Goal: Task Accomplishment & Management: Use online tool/utility

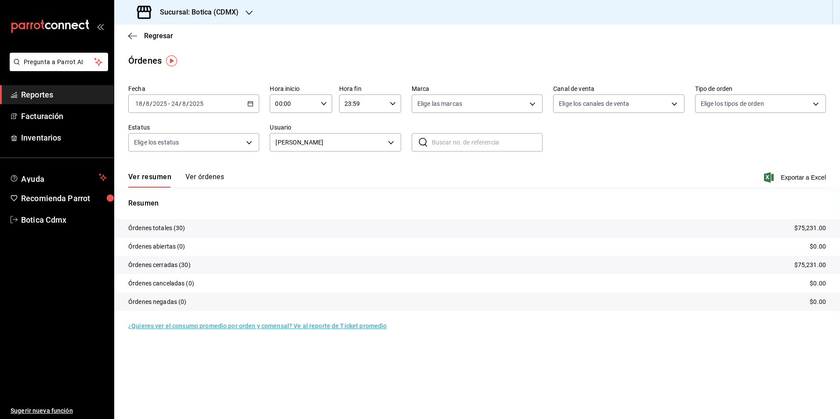
drag, startPoint x: 55, startPoint y: 89, endPoint x: 107, endPoint y: 89, distance: 51.4
click at [55, 89] on span "Reportes" at bounding box center [64, 95] width 86 height 12
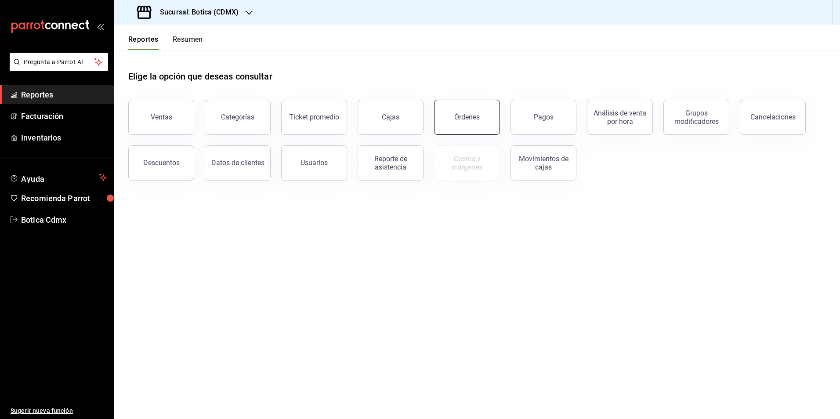
click at [464, 120] on div "Órdenes" at bounding box center [466, 117] width 25 height 8
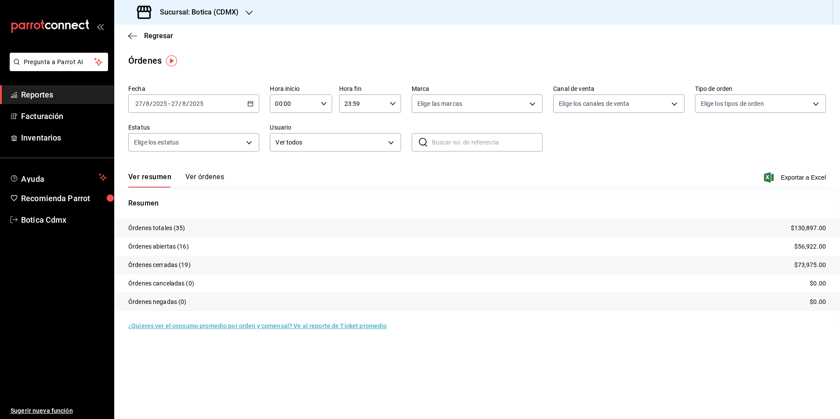
click at [43, 98] on span "Reportes" at bounding box center [64, 95] width 86 height 12
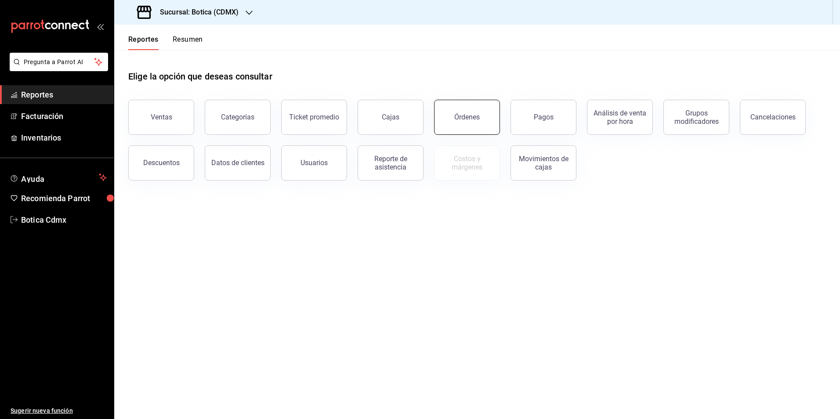
click at [467, 116] on div "Órdenes" at bounding box center [466, 117] width 25 height 8
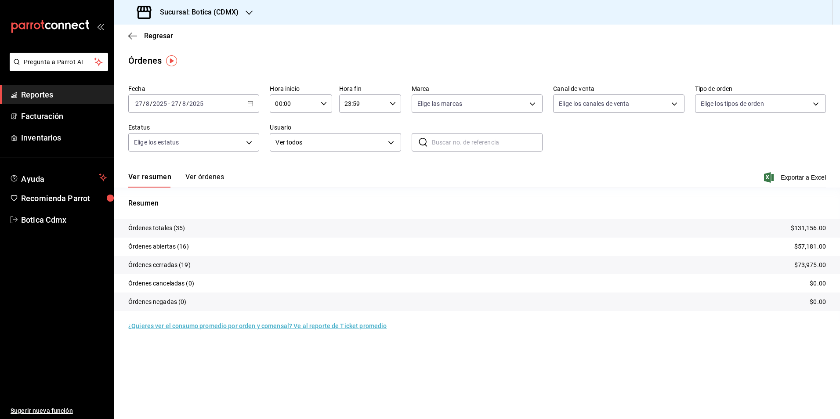
click at [41, 98] on span "Reportes" at bounding box center [64, 95] width 86 height 12
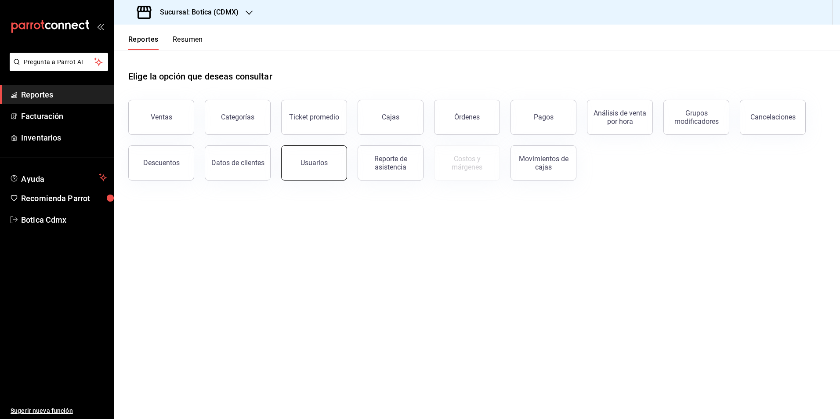
click at [304, 169] on button "Usuarios" at bounding box center [314, 162] width 66 height 35
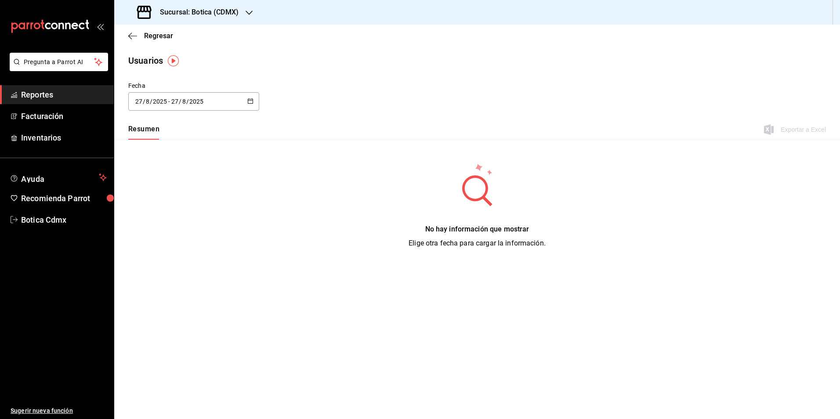
click at [250, 104] on button "button" at bounding box center [250, 101] width 6 height 7
click at [152, 225] on li "Rango de fechas" at bounding box center [169, 228] width 83 height 20
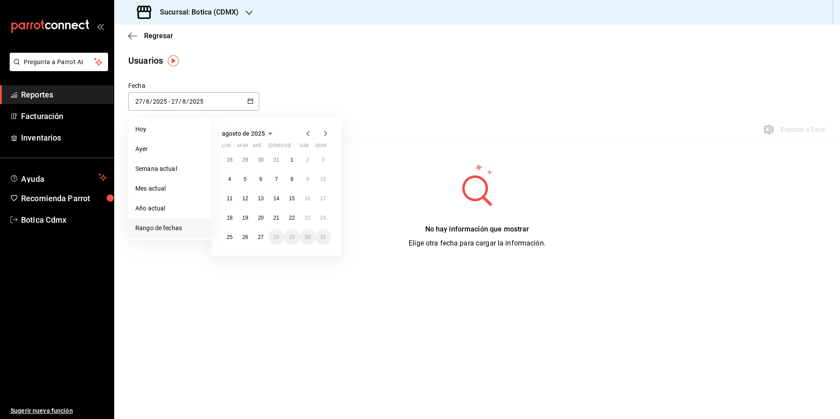
click at [305, 130] on icon "button" at bounding box center [308, 133] width 11 height 11
click at [229, 159] on abbr "30" at bounding box center [230, 160] width 6 height 6
click at [322, 256] on abbr "6" at bounding box center [323, 257] width 3 height 6
type input "[DATE]"
type input "30"
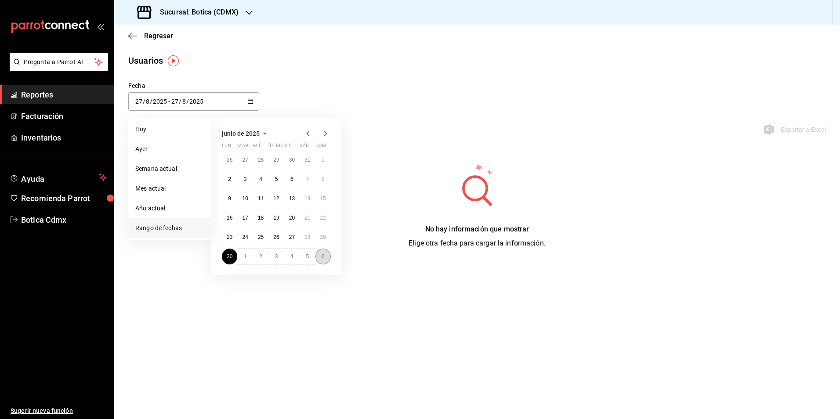
type input "6"
type input "[DATE]"
type input "6"
type input "7"
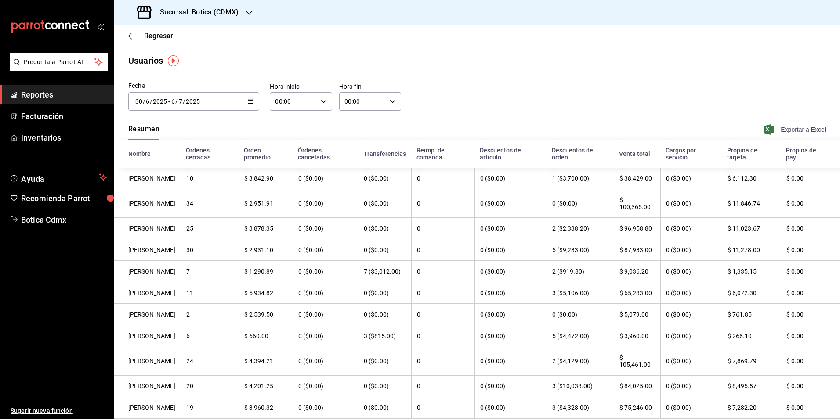
click at [795, 128] on span "Exportar a Excel" at bounding box center [796, 129] width 60 height 11
click at [28, 94] on span "Reportes" at bounding box center [64, 95] width 86 height 12
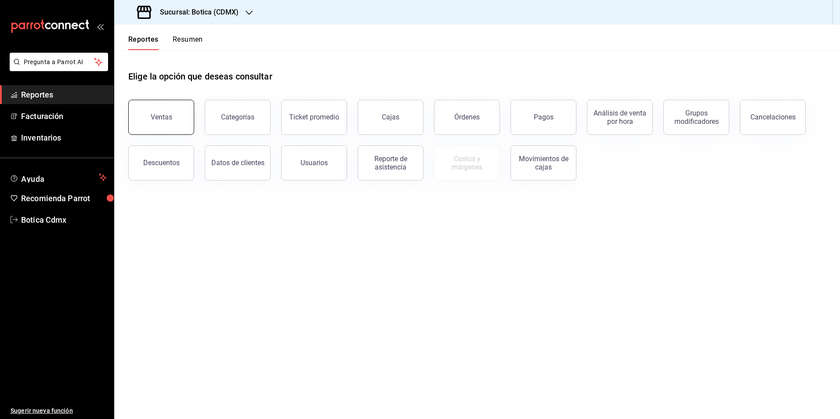
click at [162, 120] on div "Ventas" at bounding box center [162, 117] width 22 height 8
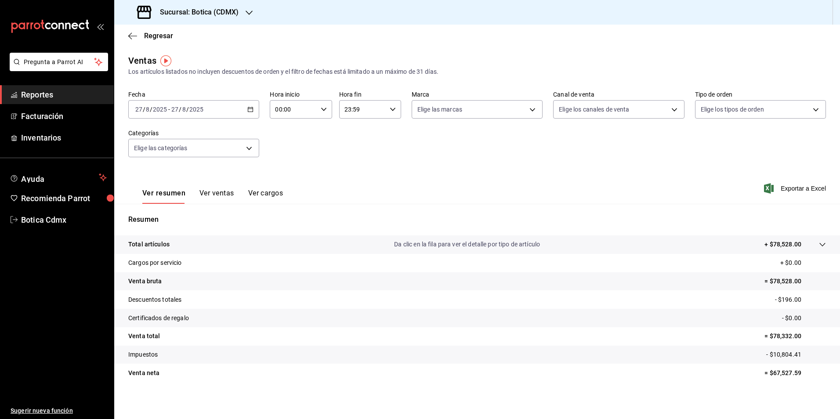
click at [54, 93] on span "Reportes" at bounding box center [64, 95] width 86 height 12
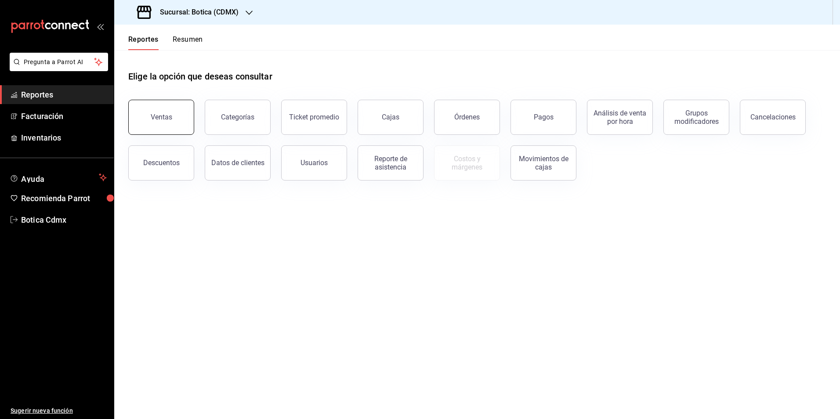
click at [152, 118] on div "Ventas" at bounding box center [162, 117] width 22 height 8
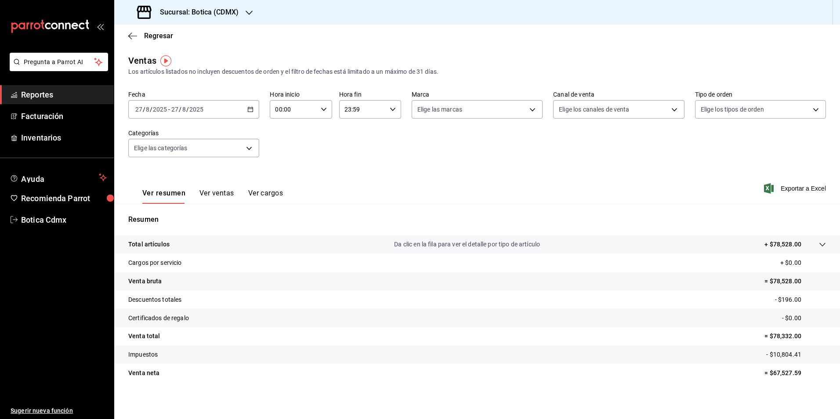
click at [249, 116] on div "[DATE] [DATE] - [DATE] [DATE]" at bounding box center [193, 109] width 131 height 18
click at [164, 214] on span "Rango de fechas" at bounding box center [170, 214] width 68 height 9
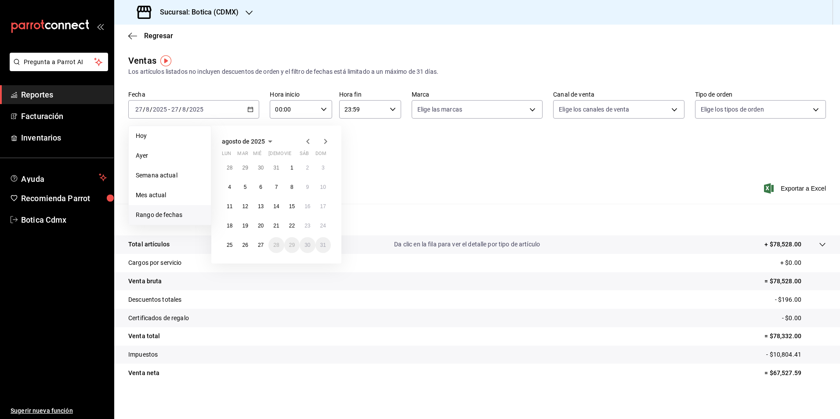
click at [308, 139] on icon "button" at bounding box center [308, 141] width 11 height 11
click at [231, 172] on button "30" at bounding box center [229, 168] width 15 height 16
click at [320, 267] on button "6" at bounding box center [322, 265] width 15 height 16
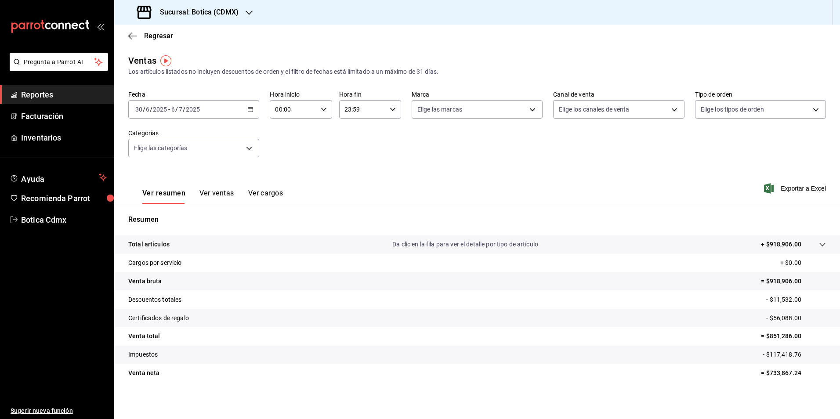
click at [39, 97] on span "Reportes" at bounding box center [64, 95] width 86 height 12
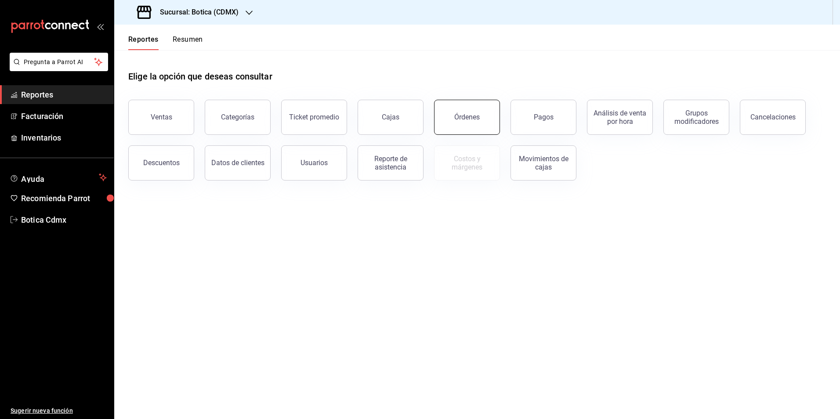
click at [454, 112] on button "Órdenes" at bounding box center [467, 117] width 66 height 35
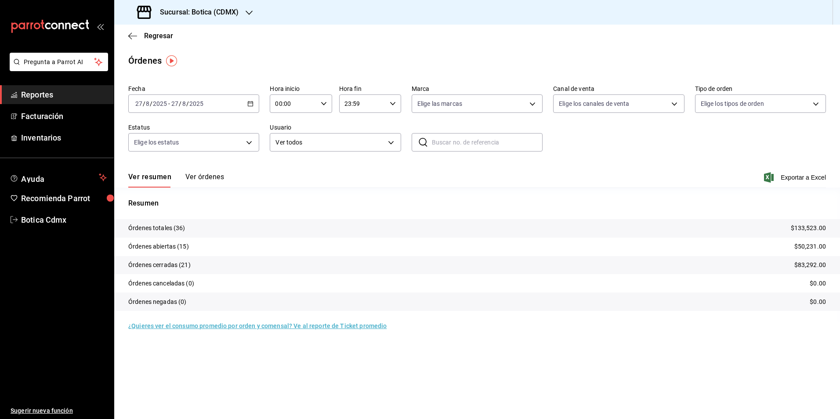
click at [249, 102] on \(Stroke\) "button" at bounding box center [250, 103] width 5 height 5
click at [174, 226] on span "Rango de fechas" at bounding box center [170, 229] width 68 height 9
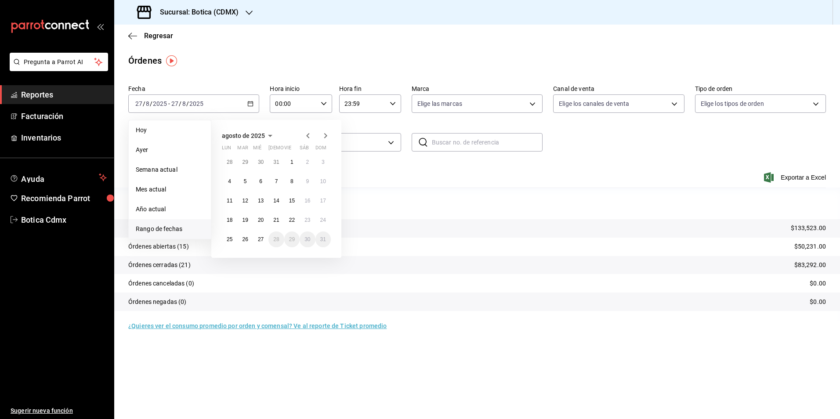
click at [309, 137] on icon "button" at bounding box center [308, 135] width 11 height 11
click at [231, 161] on abbr "30" at bounding box center [230, 162] width 6 height 6
click at [326, 257] on button "6" at bounding box center [322, 259] width 15 height 16
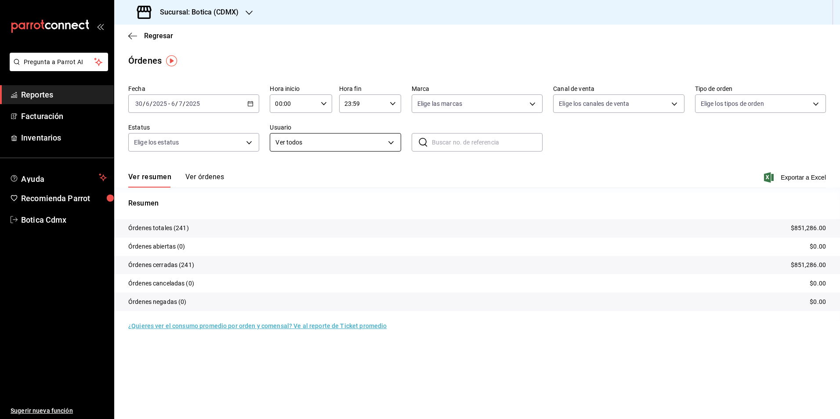
click at [389, 141] on body "Pregunta a Parrot AI Reportes Facturación Inventarios Ayuda Recomienda Parrot B…" at bounding box center [420, 209] width 840 height 419
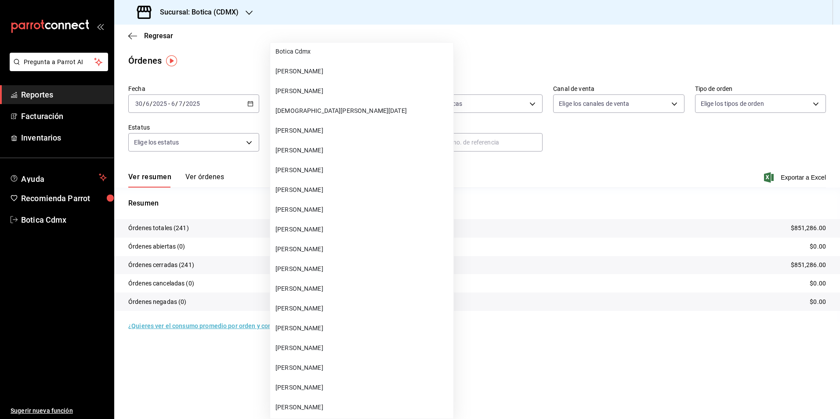
scroll to position [9095, 0]
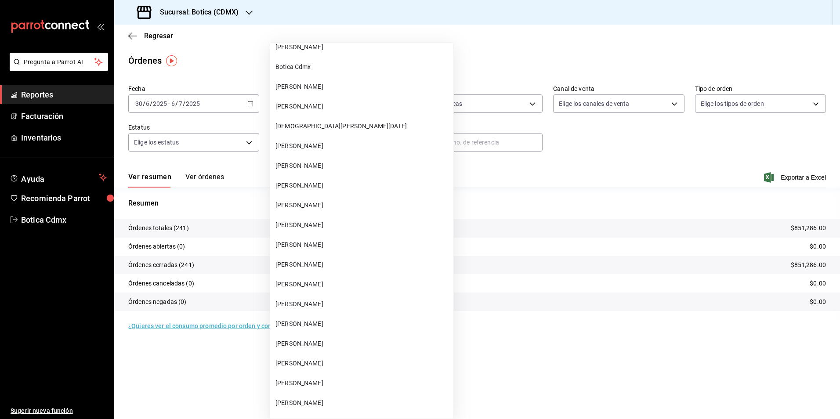
click at [327, 166] on span "[PERSON_NAME]" at bounding box center [362, 165] width 174 height 9
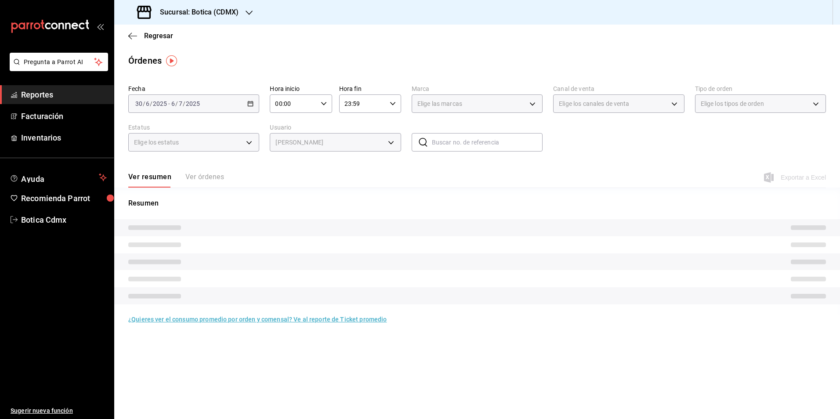
type input "29ac9d2c-2533-4162-89ab-de898e6fa78e"
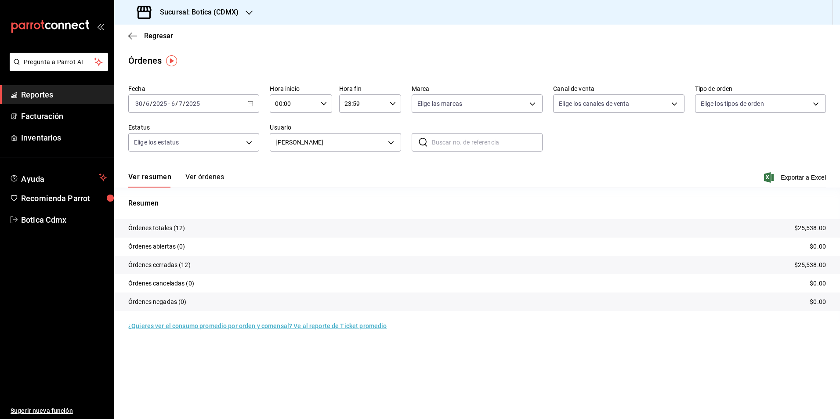
drag, startPoint x: 47, startPoint y: 90, endPoint x: 81, endPoint y: 90, distance: 34.3
click at [47, 90] on span "Reportes" at bounding box center [64, 95] width 86 height 12
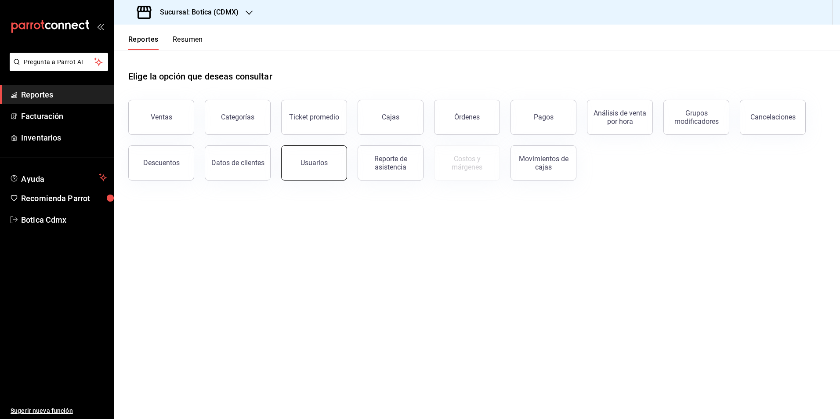
click at [304, 163] on div "Usuarios" at bounding box center [314, 163] width 27 height 8
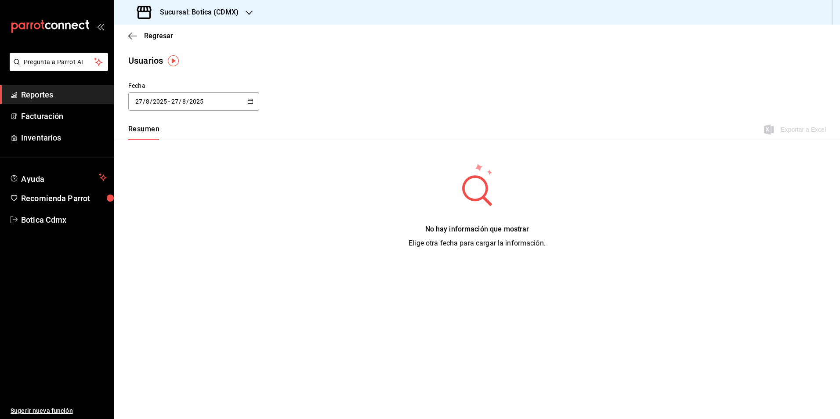
click at [252, 99] on \(Stroke\) "button" at bounding box center [250, 101] width 5 height 5
click at [165, 226] on li "Rango de fechas" at bounding box center [169, 228] width 83 height 20
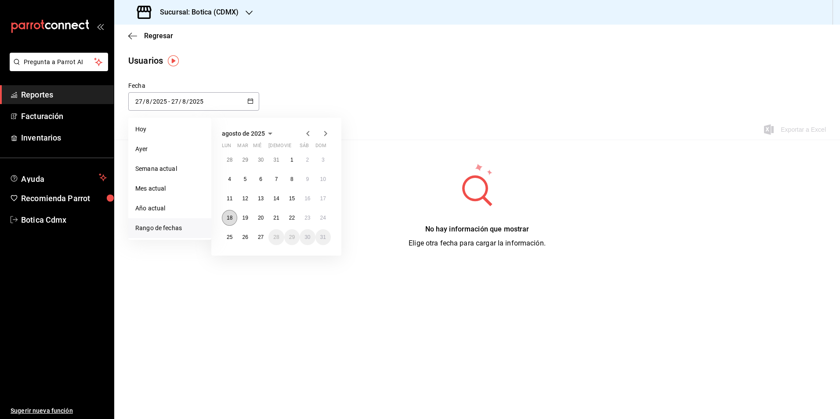
click at [228, 217] on abbr "18" at bounding box center [230, 218] width 6 height 6
click at [324, 217] on abbr "24" at bounding box center [323, 218] width 6 height 6
type input "[DATE]"
type input "18"
type input "[DATE]"
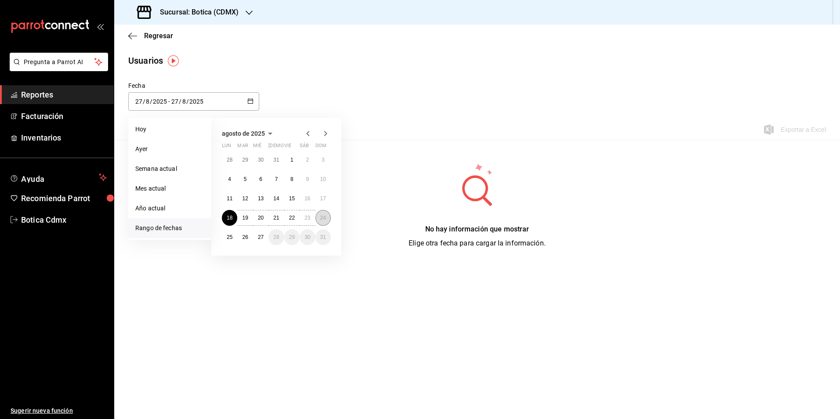
type input "24"
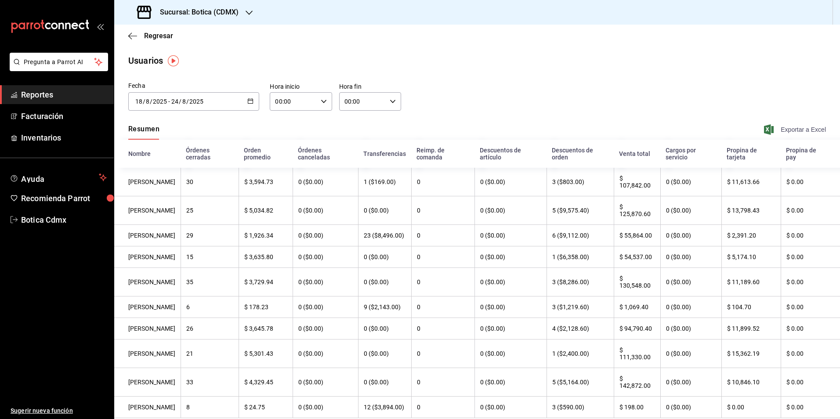
click at [785, 126] on span "Exportar a Excel" at bounding box center [796, 129] width 60 height 11
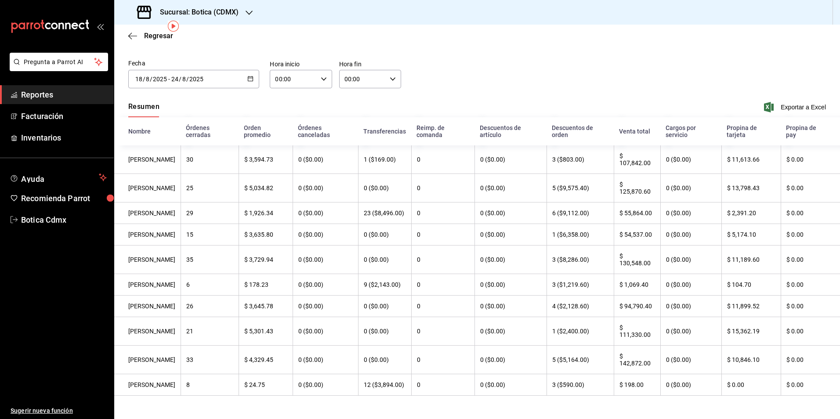
scroll to position [35, 0]
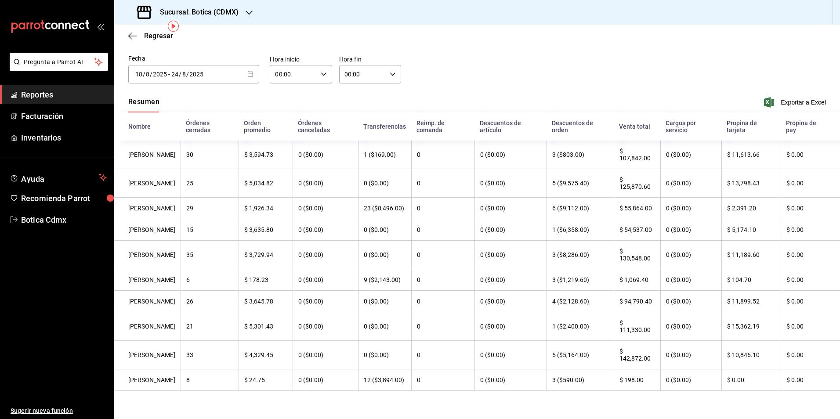
click at [38, 90] on span "Reportes" at bounding box center [64, 95] width 86 height 12
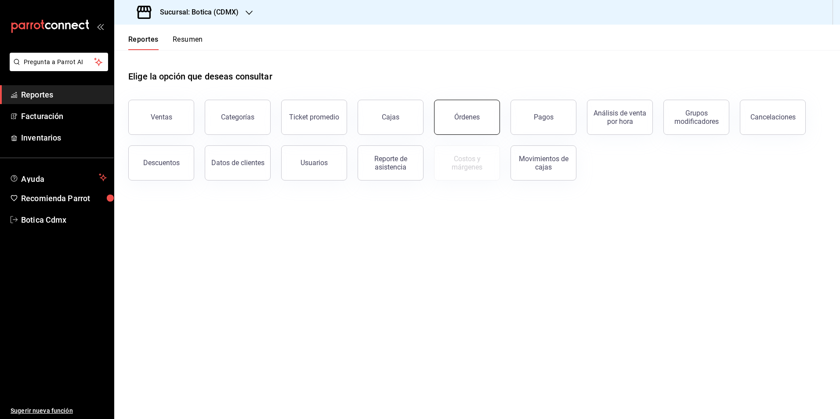
click at [472, 125] on button "Órdenes" at bounding box center [467, 117] width 66 height 35
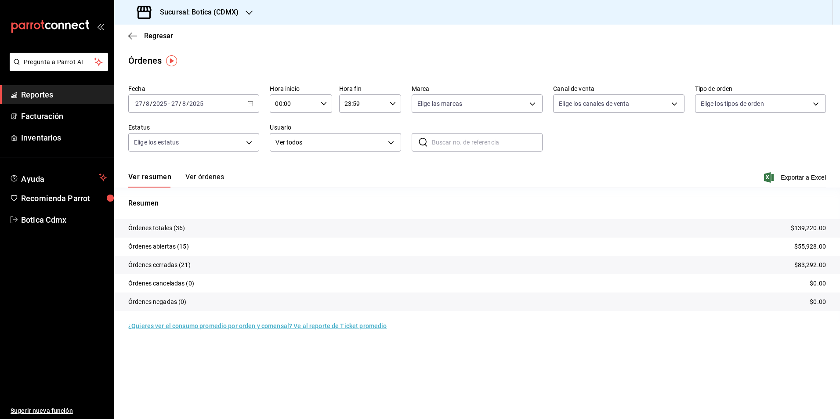
click at [253, 103] on \(Stroke\) "button" at bounding box center [250, 103] width 5 height 5
click at [164, 230] on span "Rango de fechas" at bounding box center [170, 229] width 68 height 9
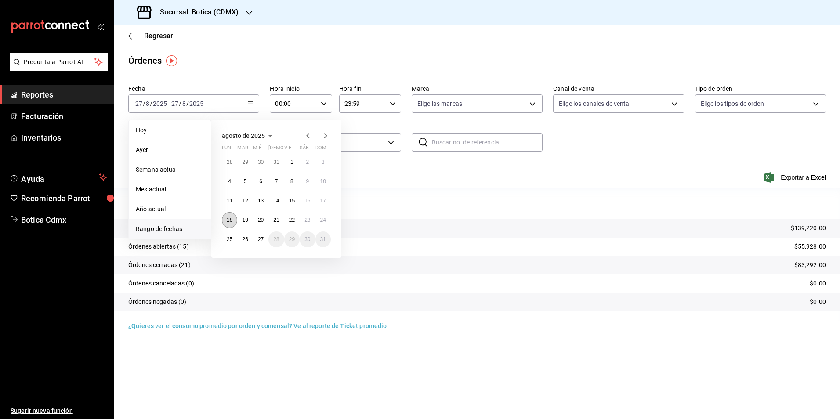
click at [228, 217] on abbr "18" at bounding box center [230, 220] width 6 height 6
click at [320, 222] on abbr "24" at bounding box center [323, 220] width 6 height 6
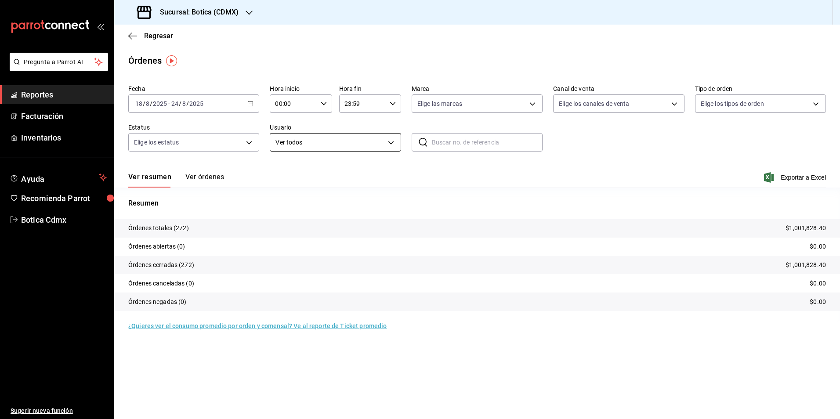
click at [391, 139] on body "Pregunta a Parrot AI Reportes Facturación Inventarios Ayuda Recomienda Parrot B…" at bounding box center [420, 209] width 840 height 419
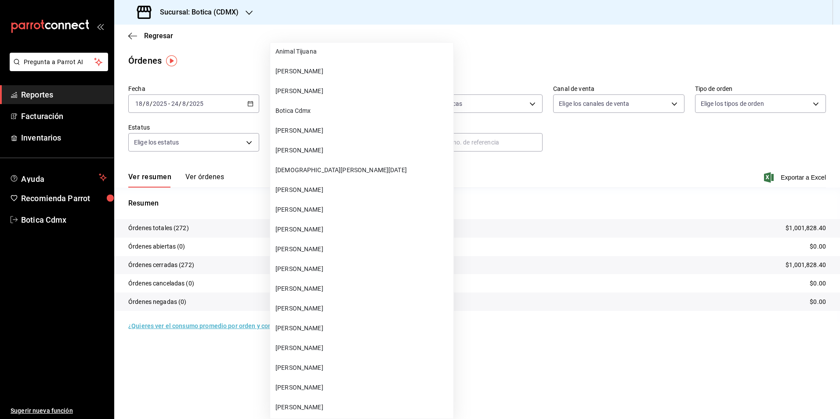
scroll to position [9037, 0]
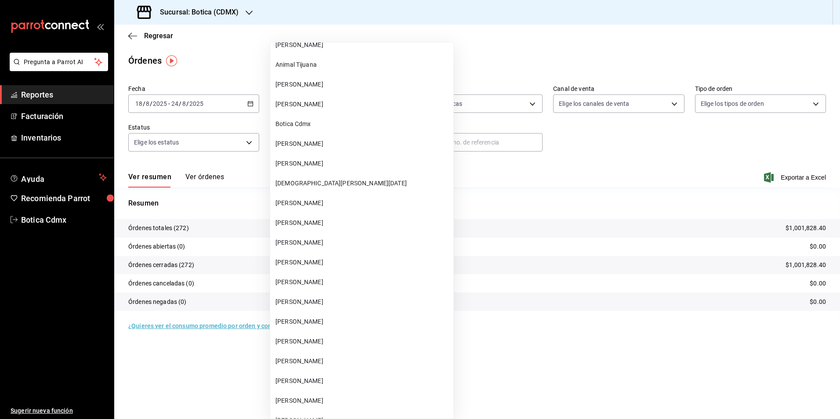
click at [325, 239] on span "[PERSON_NAME]" at bounding box center [362, 242] width 174 height 9
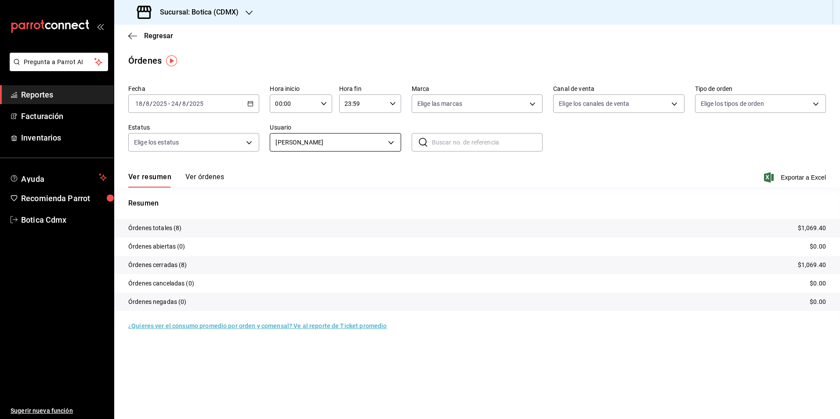
click at [311, 139] on body "Pregunta a Parrot AI Reportes Facturación Inventarios Ayuda Recomienda Parrot B…" at bounding box center [420, 209] width 840 height 419
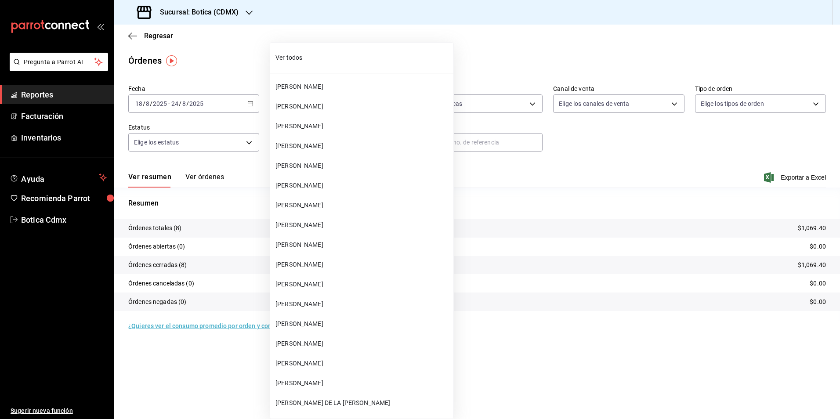
scroll to position [9050, 0]
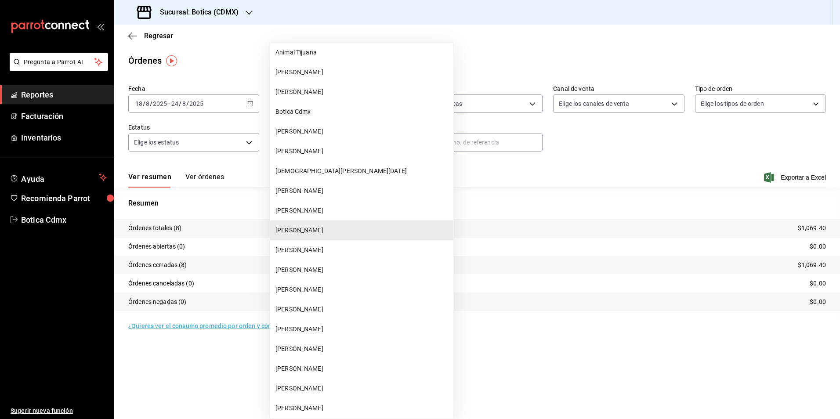
click at [291, 292] on span "[PERSON_NAME]" at bounding box center [362, 289] width 174 height 9
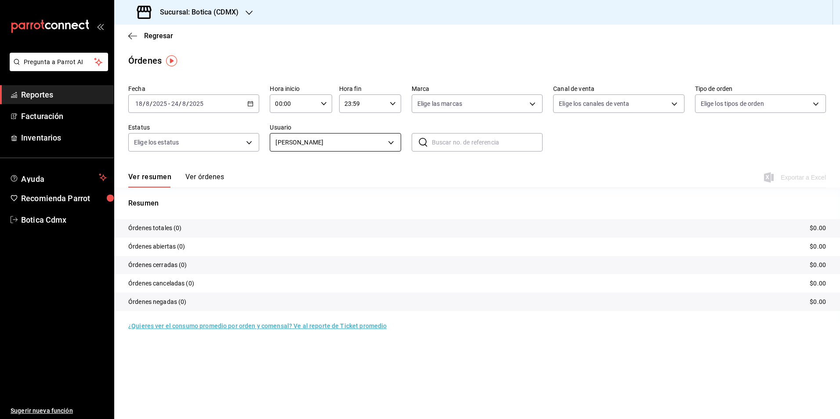
click at [392, 144] on body "Pregunta a Parrot AI Reportes Facturación Inventarios Ayuda Recomienda Parrot B…" at bounding box center [420, 209] width 840 height 419
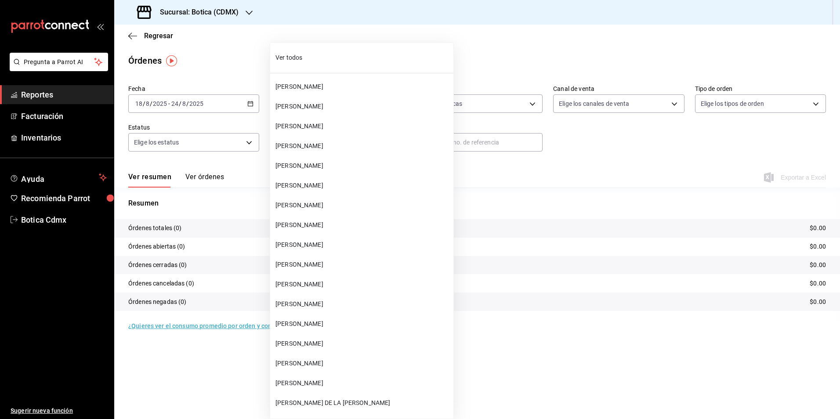
scroll to position [9109, 0]
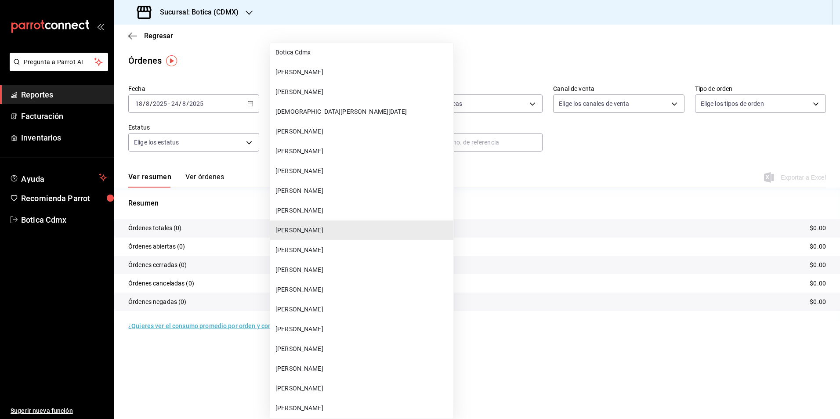
click at [318, 131] on span "[PERSON_NAME]" at bounding box center [362, 131] width 174 height 9
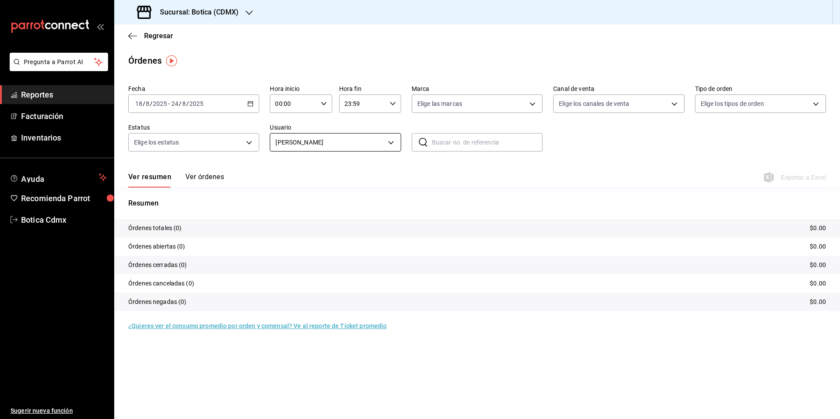
click at [396, 141] on body "Pregunta a Parrot AI Reportes Facturación Inventarios Ayuda Recomienda Parrot B…" at bounding box center [420, 209] width 840 height 419
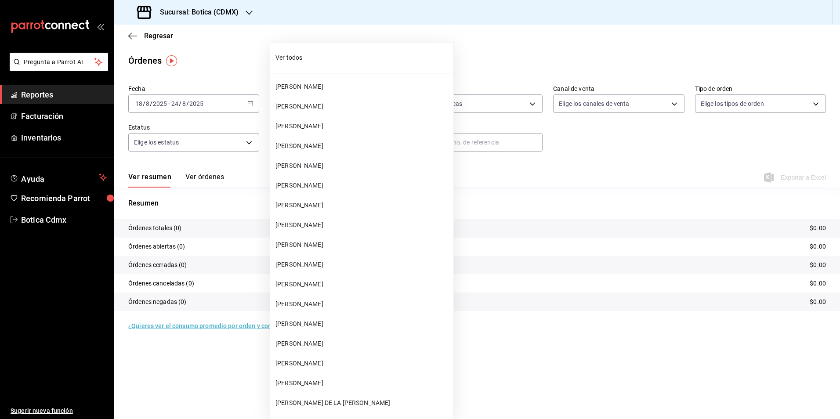
scroll to position [9010, 0]
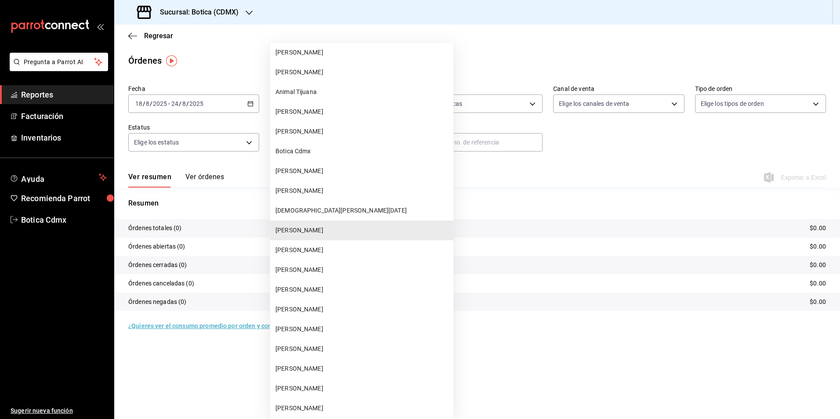
click at [312, 207] on span "[DEMOGRAPHIC_DATA][PERSON_NAME][DATE]" at bounding box center [362, 210] width 174 height 9
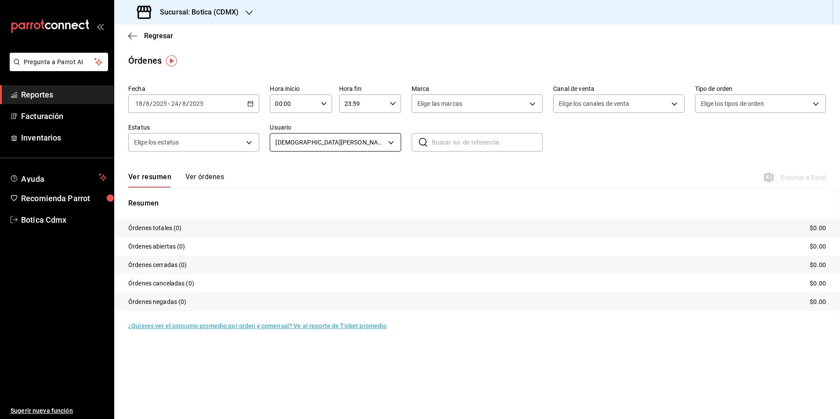
click at [392, 141] on body "Pregunta a Parrot AI Reportes Facturación Inventarios Ayuda Recomienda Parrot B…" at bounding box center [420, 209] width 840 height 419
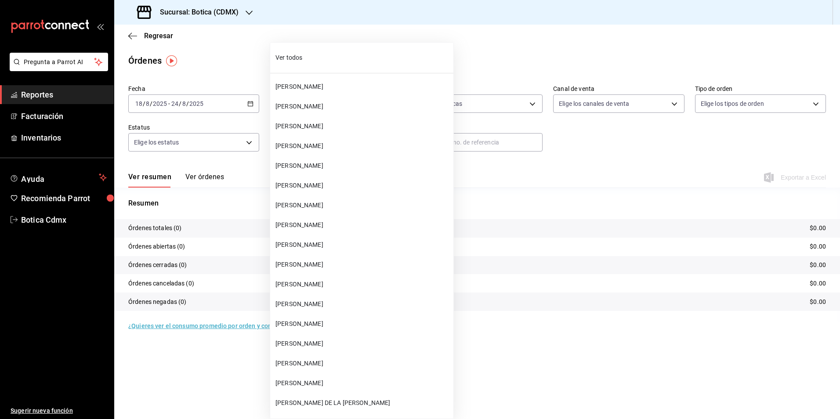
scroll to position [8990, 0]
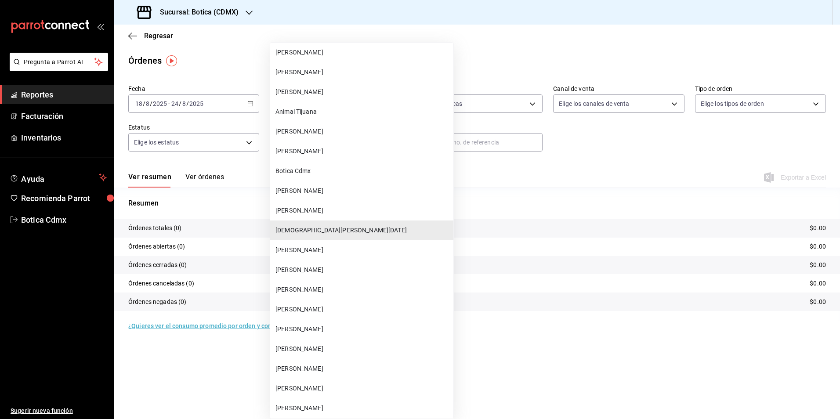
click at [315, 265] on li "[PERSON_NAME]" at bounding box center [361, 270] width 183 height 20
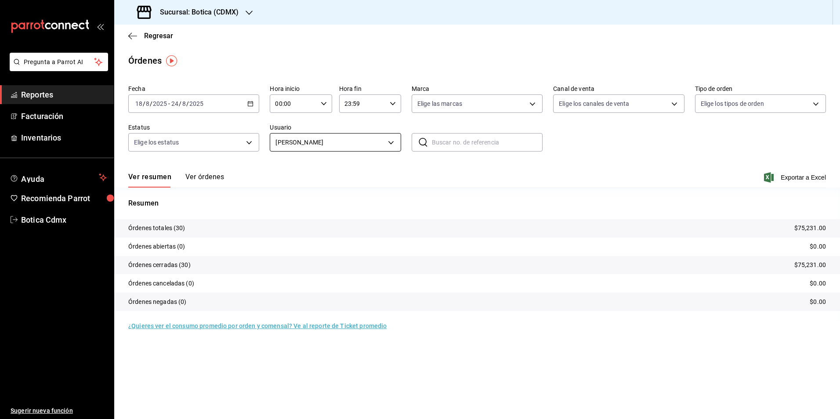
click at [389, 138] on body "Pregunta a Parrot AI Reportes Facturación Inventarios Ayuda Recomienda Parrot B…" at bounding box center [420, 209] width 840 height 419
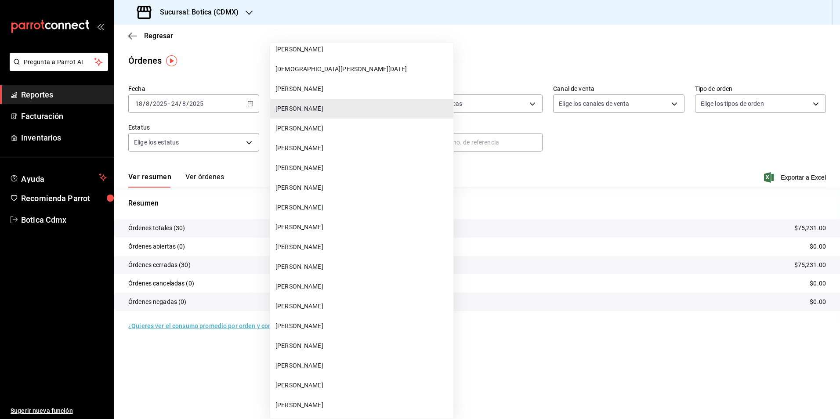
scroll to position [9162, 0]
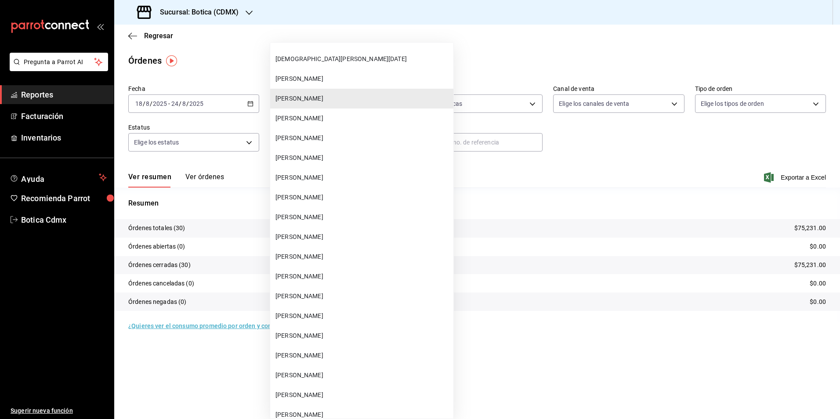
click at [473, 159] on div at bounding box center [420, 209] width 840 height 419
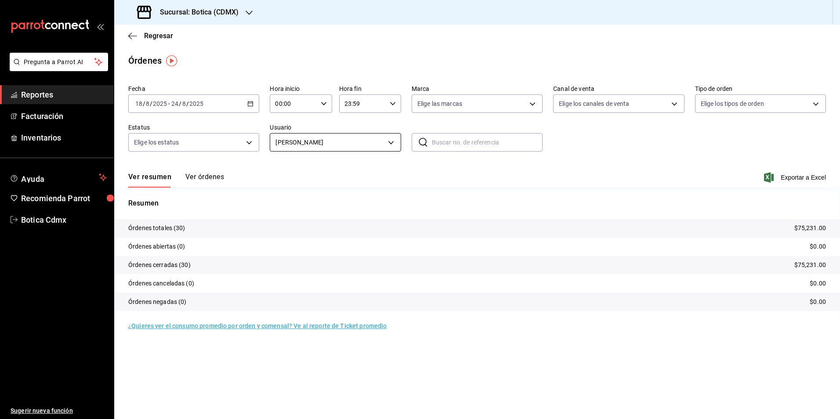
click at [389, 142] on body "Pregunta a Parrot AI Reportes Facturación Inventarios Ayuda Recomienda Parrot B…" at bounding box center [420, 209] width 840 height 419
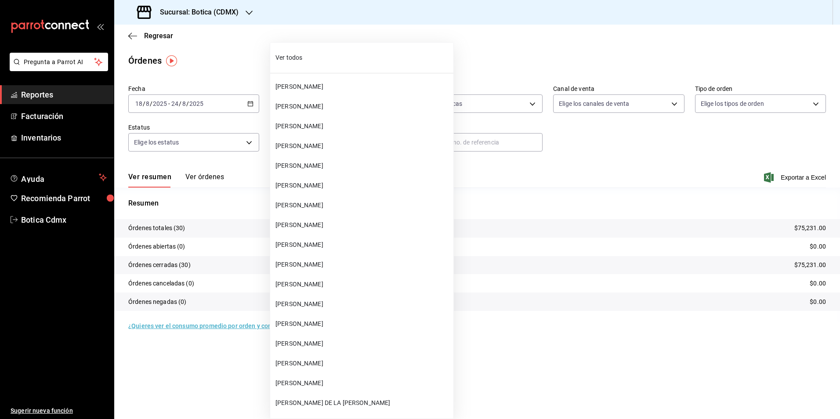
scroll to position [9030, 0]
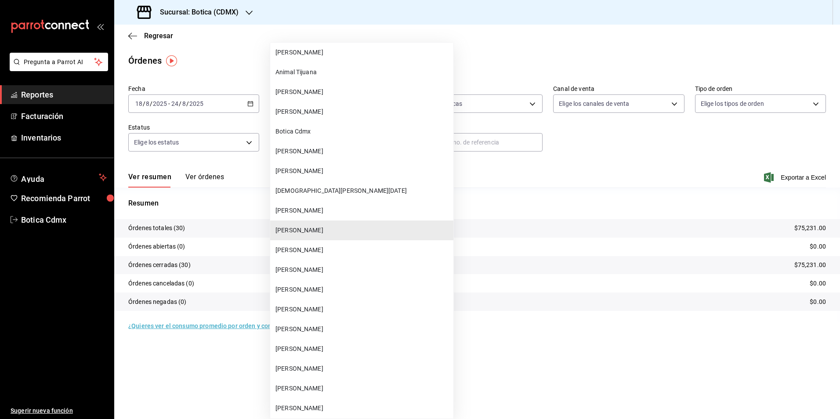
click at [326, 273] on span "[PERSON_NAME]" at bounding box center [362, 269] width 174 height 9
type input "8ecba03f-61fc-4674-987e-0352f397c487"
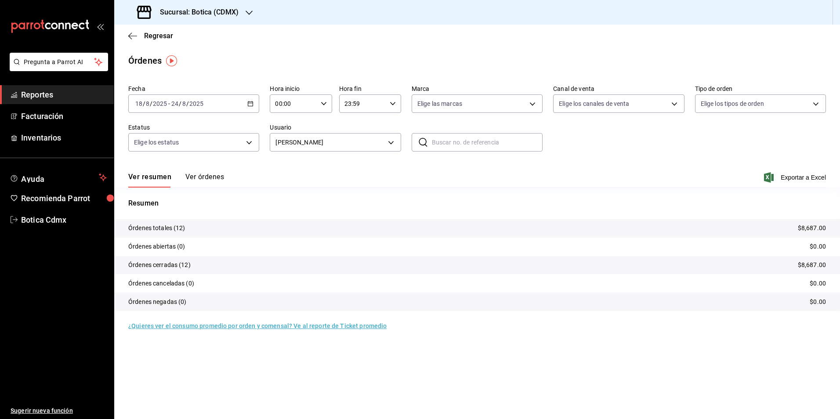
click at [246, 101] on div "[DATE] [DATE] - [DATE] [DATE]" at bounding box center [193, 103] width 131 height 18
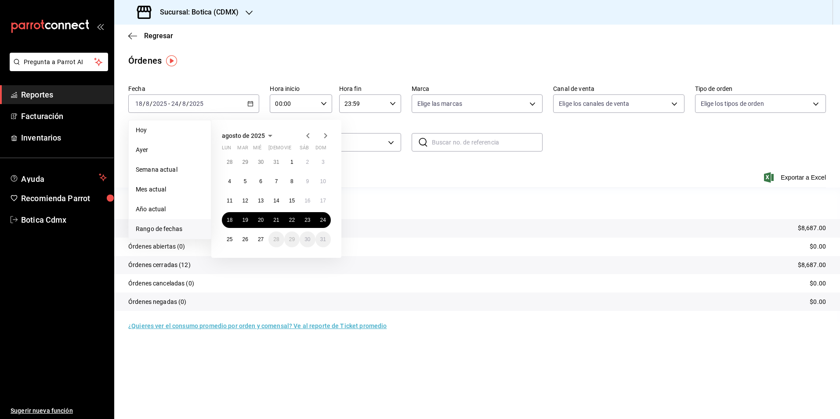
click at [304, 134] on icon "button" at bounding box center [308, 135] width 11 height 11
click at [231, 205] on button "14" at bounding box center [229, 201] width 15 height 16
click at [324, 199] on abbr "20" at bounding box center [323, 201] width 6 height 6
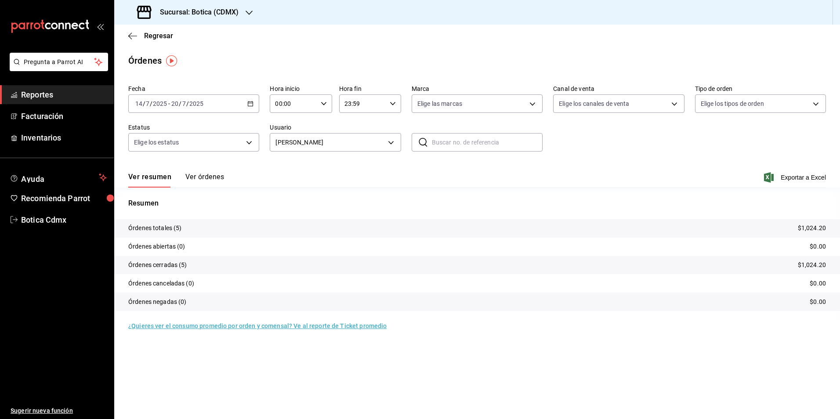
click at [250, 107] on div "[DATE] [DATE] - [DATE] [DATE]" at bounding box center [193, 103] width 131 height 18
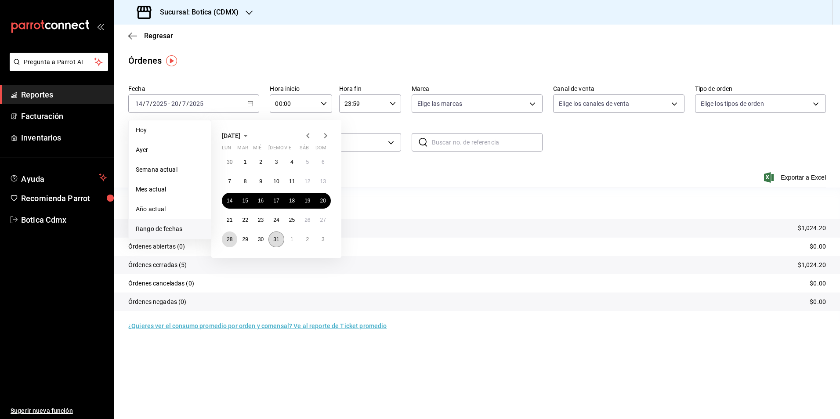
drag, startPoint x: 227, startPoint y: 235, endPoint x: 279, endPoint y: 236, distance: 52.3
click at [228, 236] on button "28" at bounding box center [229, 240] width 15 height 16
click at [326, 136] on icon "button" at bounding box center [325, 135] width 3 height 5
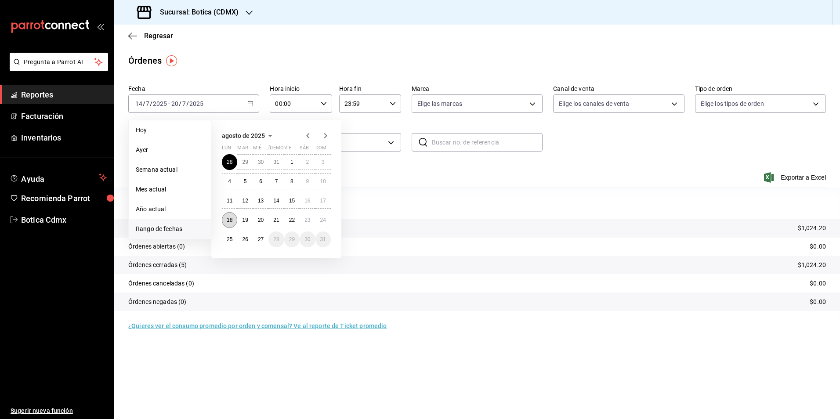
click at [228, 216] on button "18" at bounding box center [229, 220] width 15 height 16
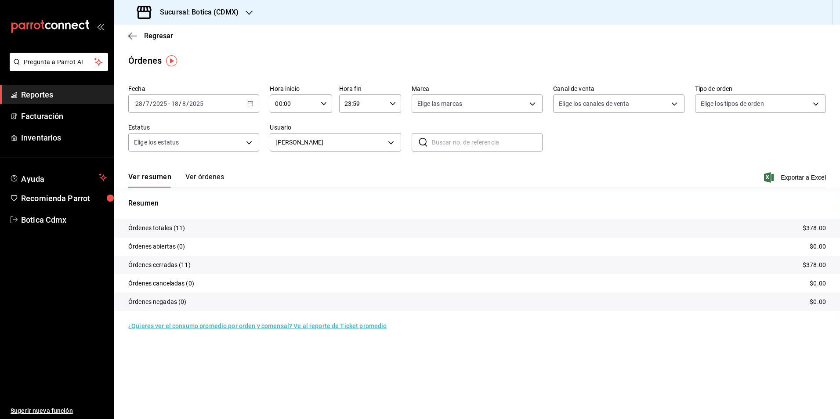
click at [249, 105] on icon "button" at bounding box center [250, 104] width 6 height 6
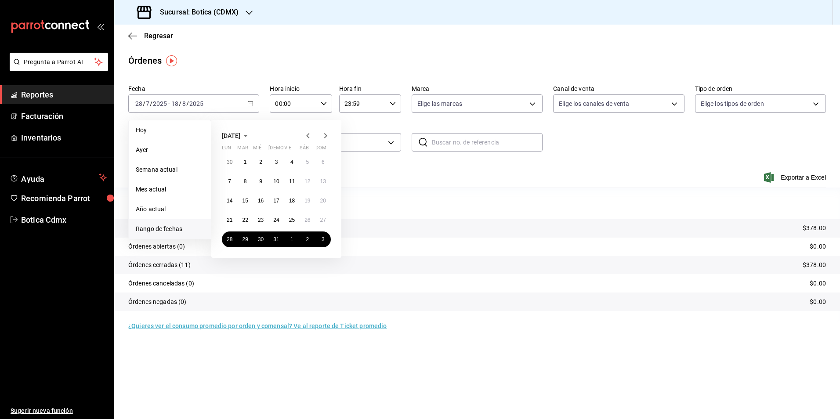
click at [325, 136] on icon "button" at bounding box center [325, 135] width 11 height 11
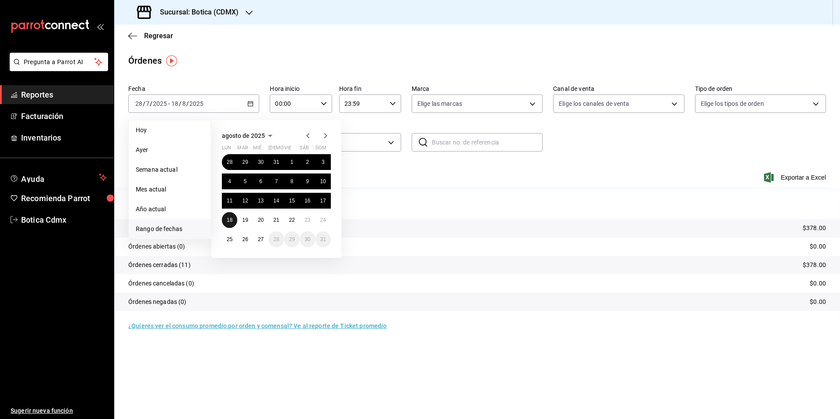
drag, startPoint x: 231, startPoint y: 217, endPoint x: 249, endPoint y: 217, distance: 18.0
click at [231, 217] on abbr "18" at bounding box center [230, 220] width 6 height 6
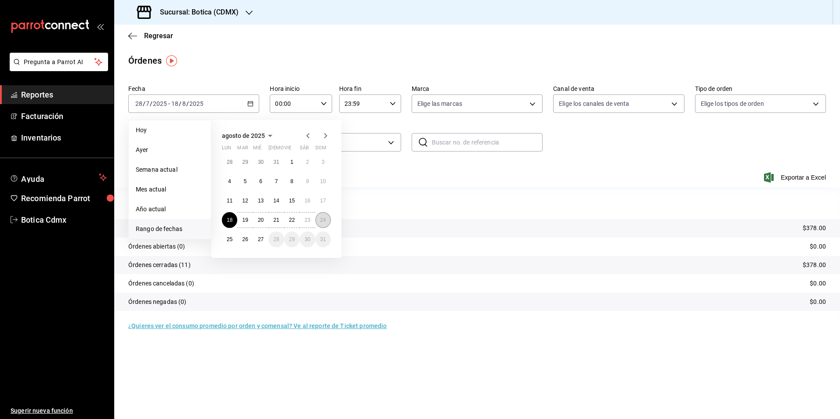
click at [319, 221] on button "24" at bounding box center [322, 220] width 15 height 16
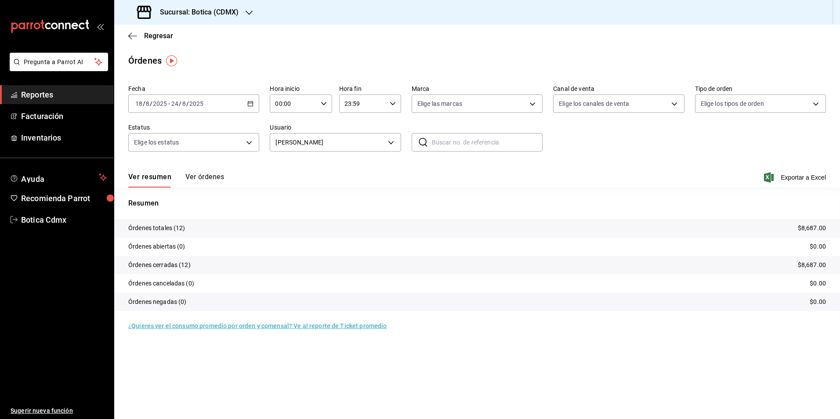
click at [23, 94] on span "Reportes" at bounding box center [64, 95] width 86 height 12
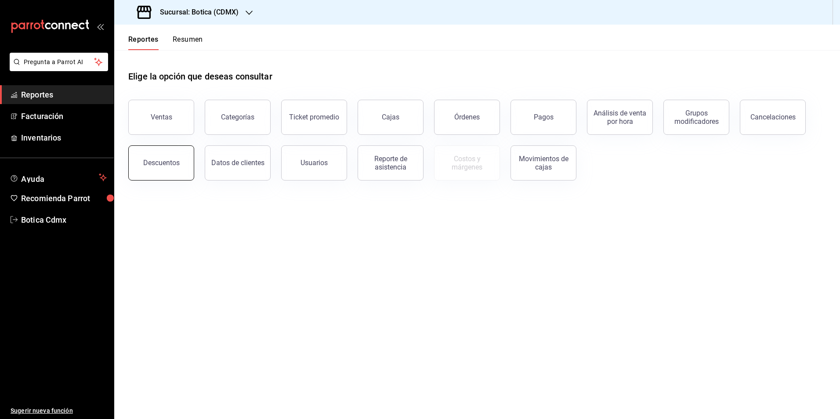
click at [169, 165] on div "Descuentos" at bounding box center [161, 163] width 36 height 8
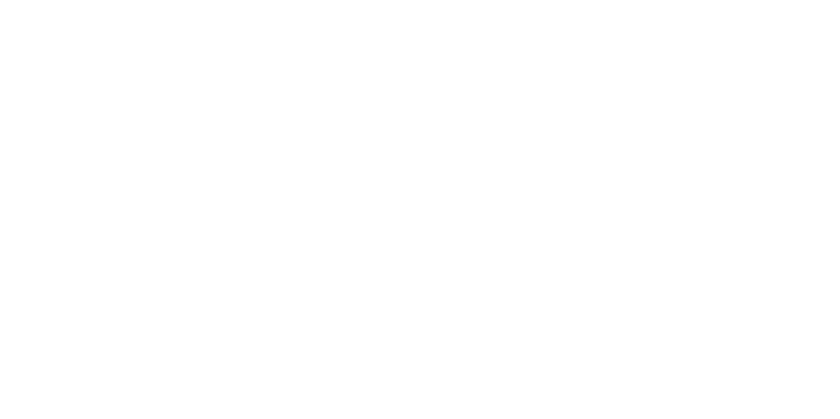
click at [146, 4] on html at bounding box center [420, 2] width 840 height 4
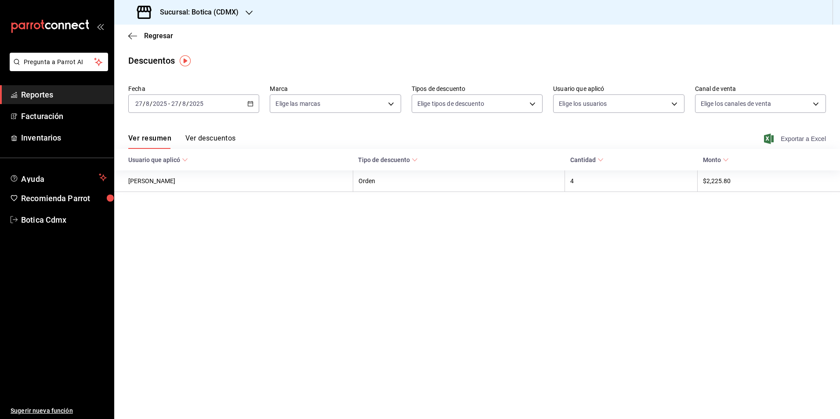
click at [794, 140] on span "Exportar a Excel" at bounding box center [796, 139] width 60 height 11
